Goal: Register for event/course

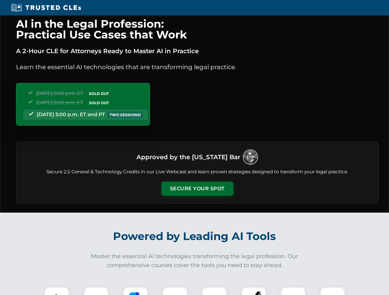
click at [197, 189] on button "Secure Your Spot" at bounding box center [197, 189] width 72 height 14
click at [57, 291] on img at bounding box center [57, 300] width 18 height 18
